Goal: Information Seeking & Learning: Learn about a topic

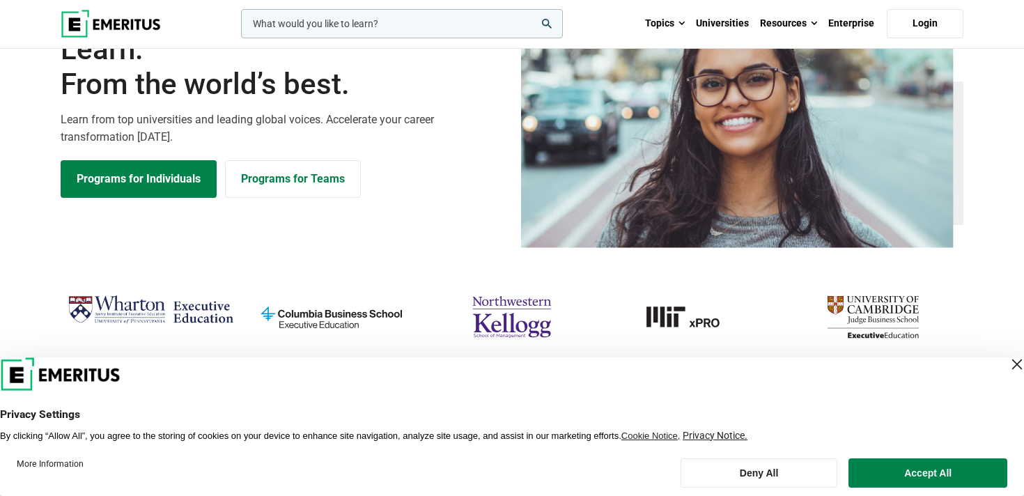
scroll to position [102, 0]
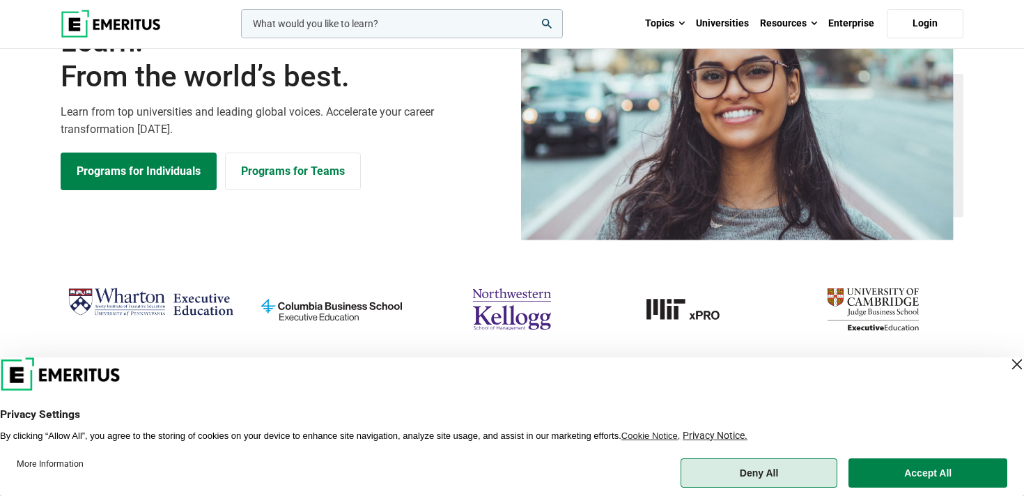
click at [770, 466] on button "Deny All" at bounding box center [759, 472] width 157 height 29
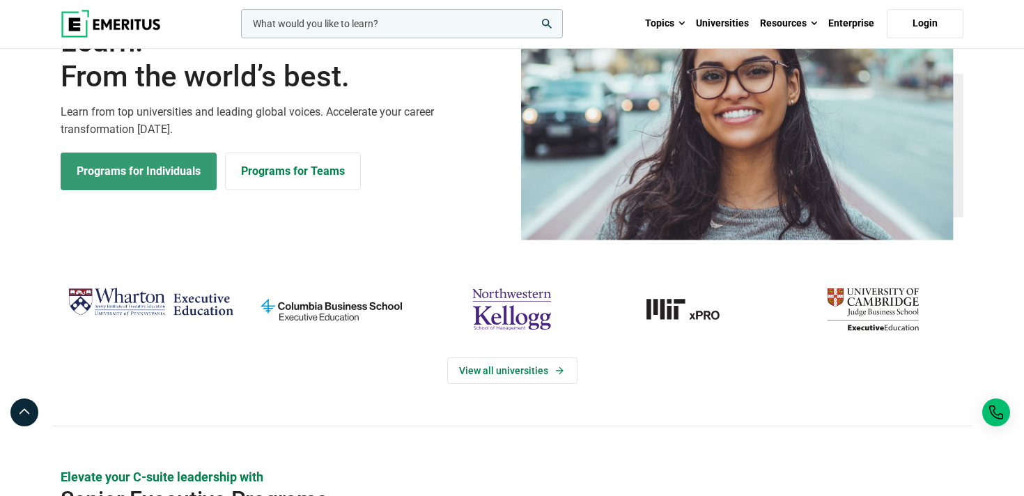
click at [149, 164] on link "Programs for Individuals" at bounding box center [139, 172] width 156 height 38
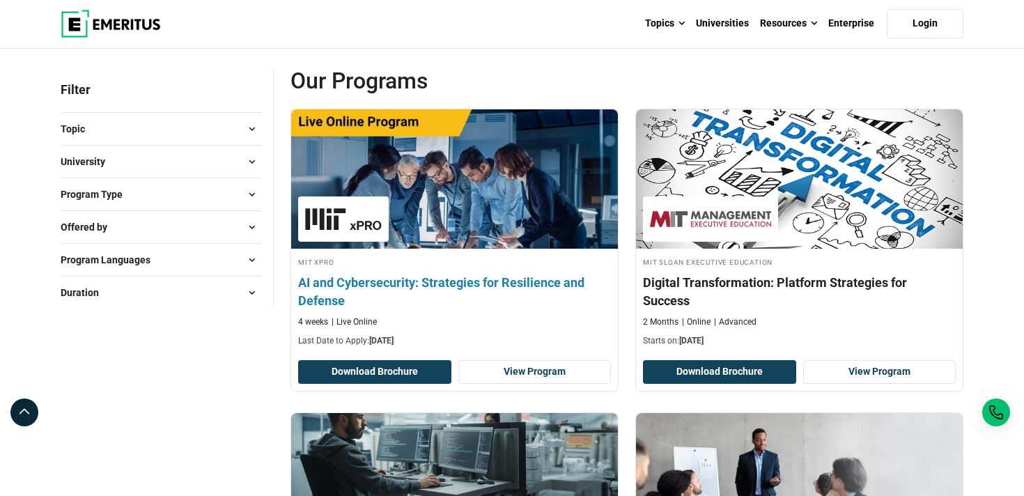
scroll to position [151, 0]
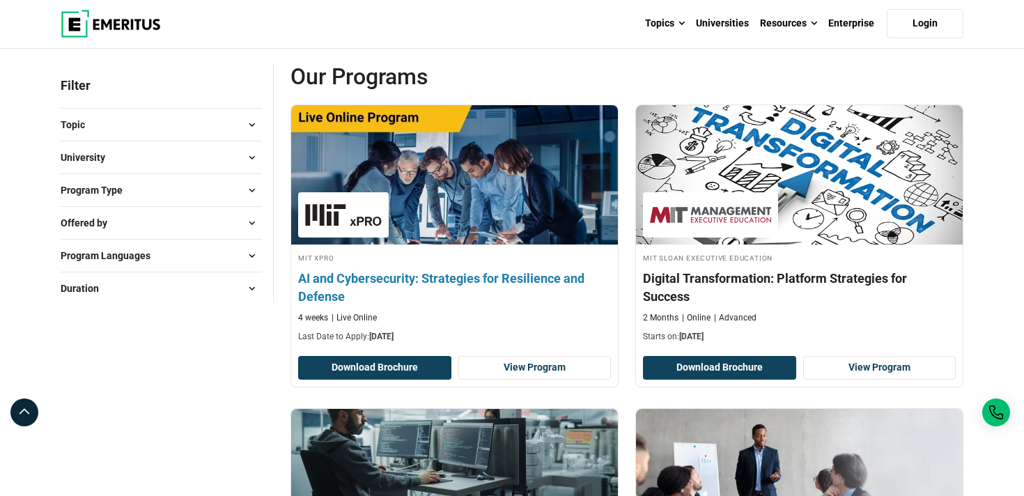
click at [536, 219] on img at bounding box center [454, 174] width 359 height 153
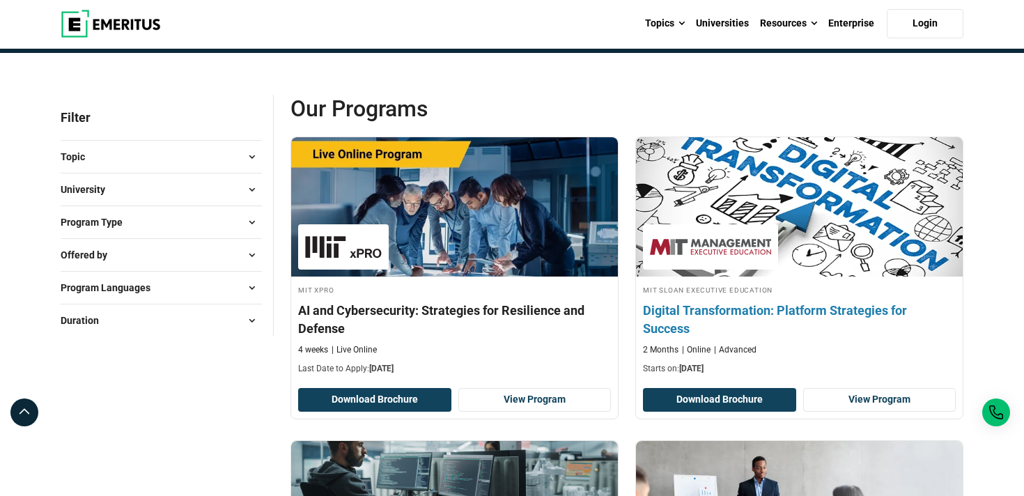
scroll to position [121, 0]
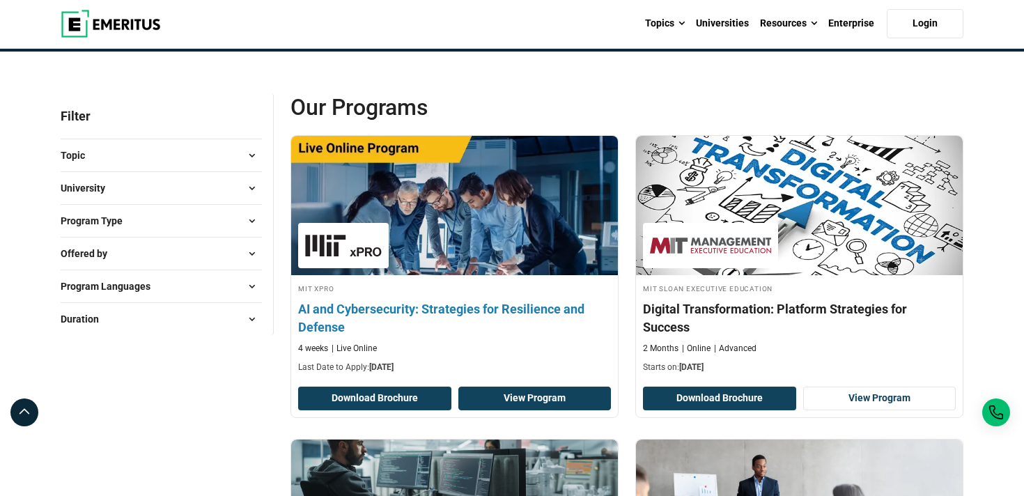
click at [538, 394] on link "View Program" at bounding box center [534, 399] width 153 height 24
